Goal: Task Accomplishment & Management: Manage account settings

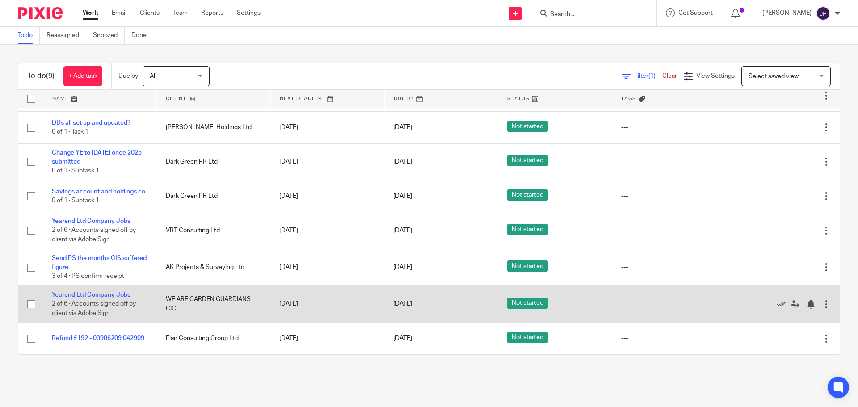
scroll to position [70, 0]
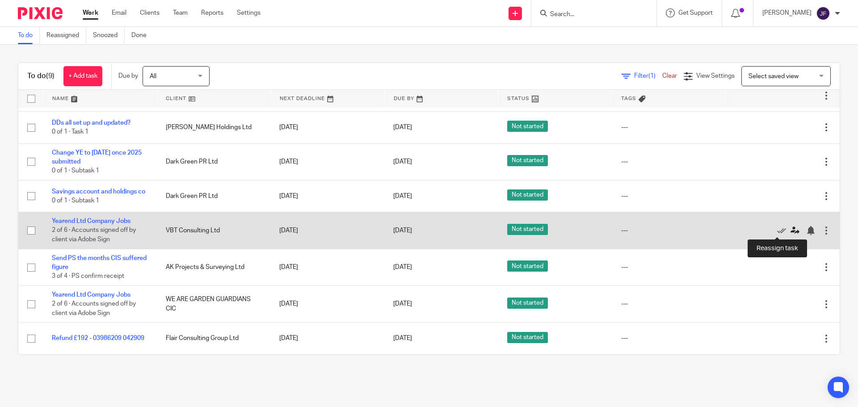
click at [791, 232] on icon at bounding box center [795, 230] width 9 height 9
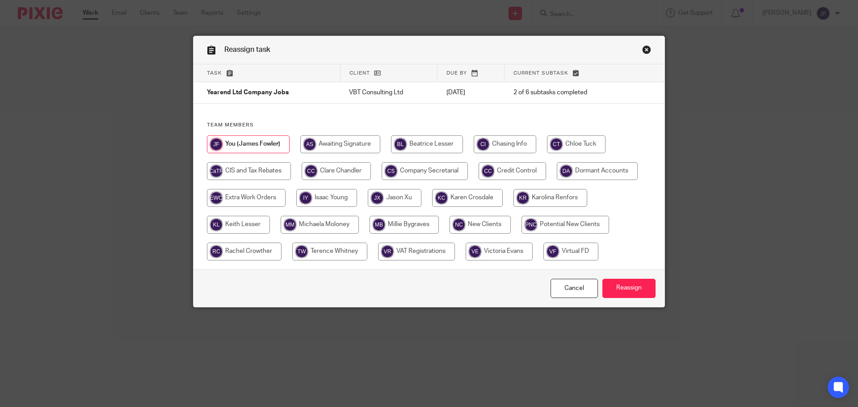
click at [566, 148] on input "radio" at bounding box center [576, 144] width 59 height 18
radio input "true"
click at [615, 292] on input "Reassign" at bounding box center [629, 288] width 53 height 19
